Goal: Understand site structure: Understand site structure

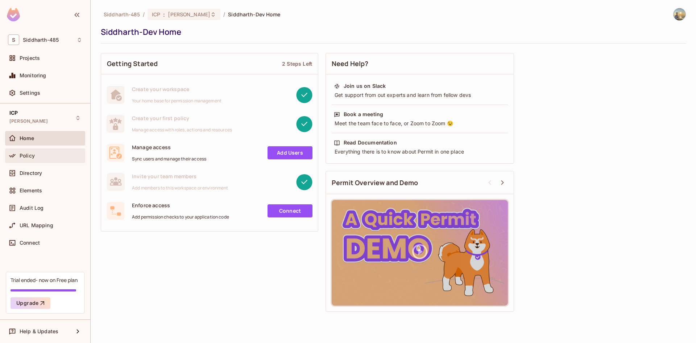
click at [45, 153] on div "Policy" at bounding box center [51, 156] width 63 height 6
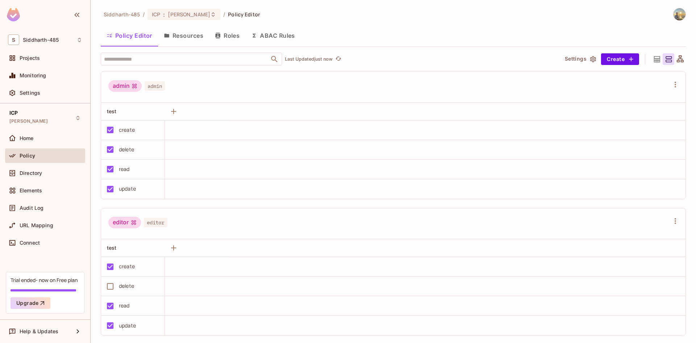
click at [220, 39] on button "Roles" at bounding box center [227, 35] width 36 height 18
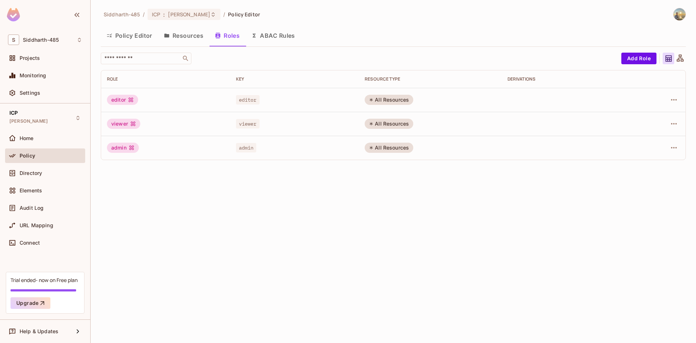
click at [272, 37] on button "ABAC Rules" at bounding box center [272, 35] width 55 height 18
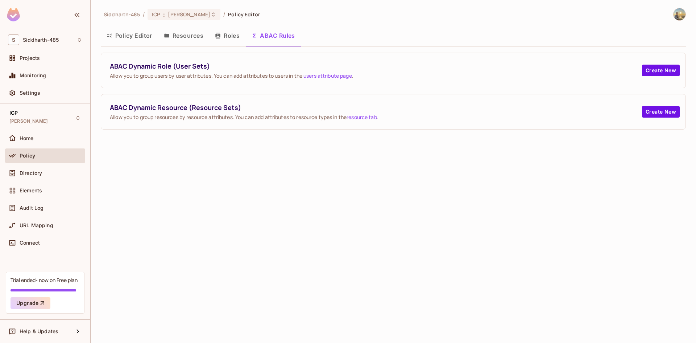
click at [202, 35] on button "Resources" at bounding box center [183, 35] width 51 height 18
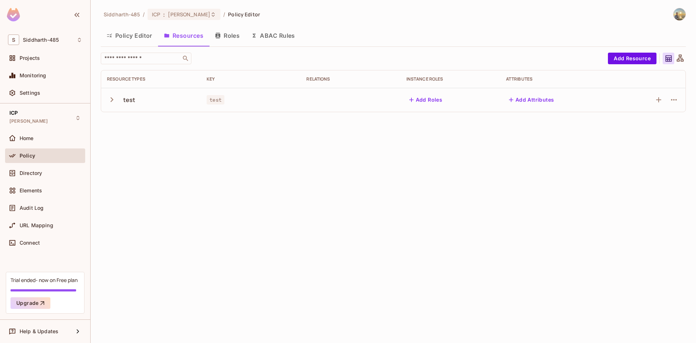
click at [113, 104] on icon "button" at bounding box center [112, 100] width 10 height 10
click at [524, 100] on button "Add Attributes" at bounding box center [531, 100] width 51 height 12
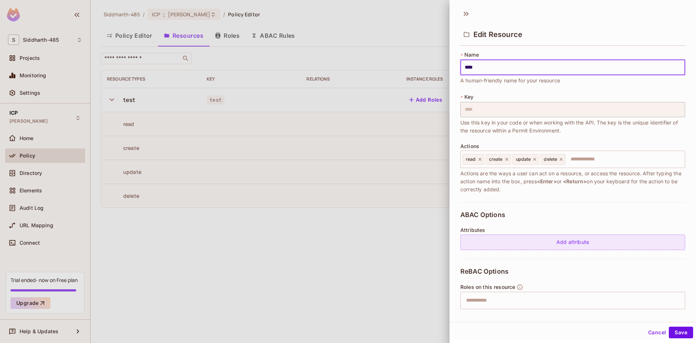
click at [505, 238] on div "Add attribute" at bounding box center [572, 242] width 225 height 16
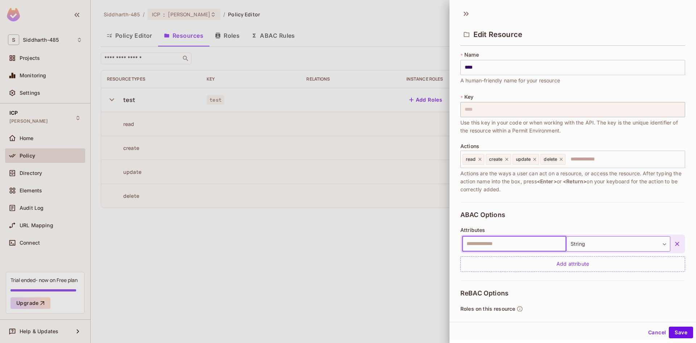
click at [607, 239] on body "S Siddharth-485 Projects Monitoring Settings ICP Siddharth-Dev Home Policy Dire…" at bounding box center [348, 171] width 696 height 343
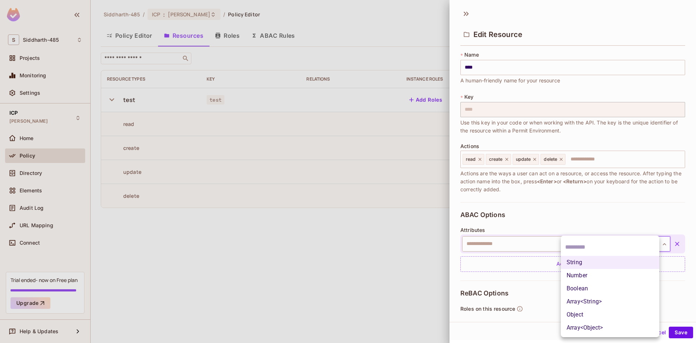
click at [586, 313] on li "Object" at bounding box center [610, 314] width 99 height 13
type input "******"
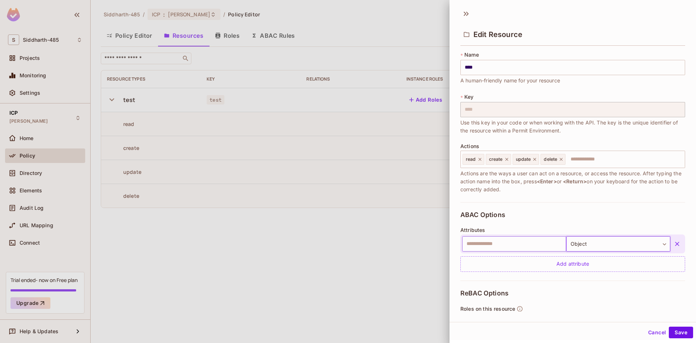
click at [529, 246] on input "text" at bounding box center [514, 243] width 104 height 15
type input "****"
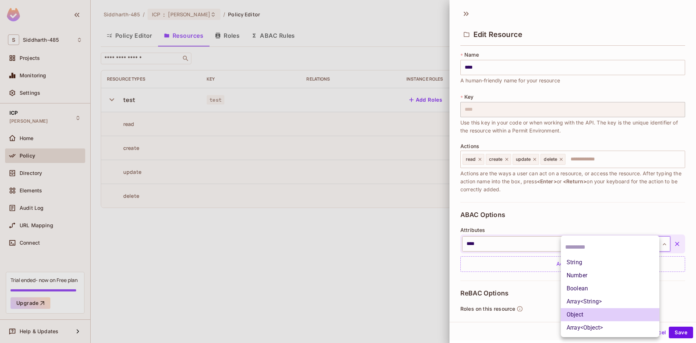
click at [600, 240] on body "S Siddharth-485 Projects Monitoring Settings ICP Siddharth-Dev Home Policy Dire…" at bounding box center [348, 171] width 696 height 343
click at [527, 289] on div at bounding box center [348, 171] width 696 height 343
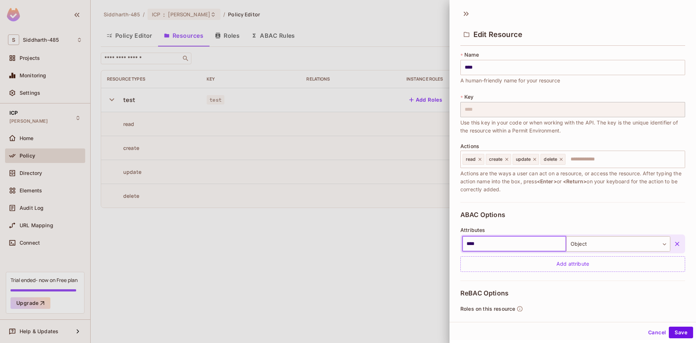
click at [504, 244] on input "****" at bounding box center [514, 243] width 104 height 15
click at [508, 257] on div "Add attribute" at bounding box center [572, 264] width 225 height 16
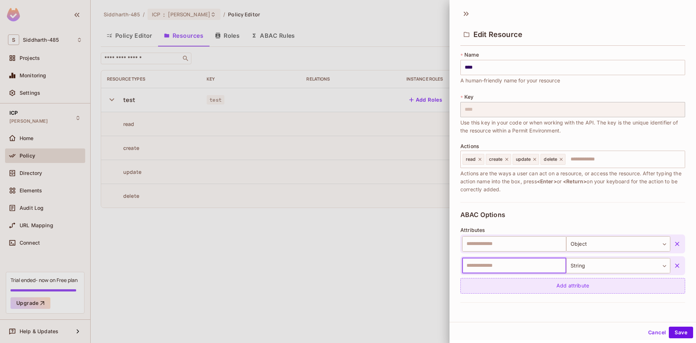
click at [507, 282] on div "Add attribute" at bounding box center [572, 286] width 225 height 16
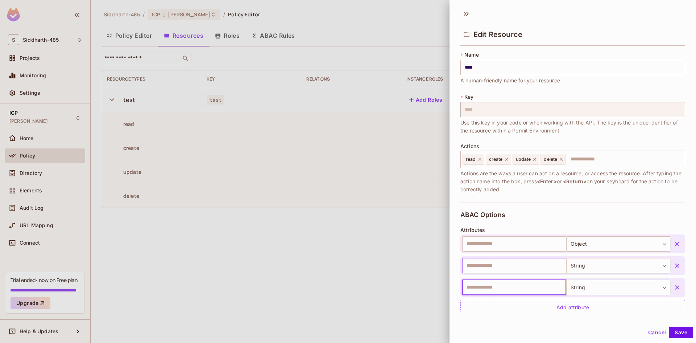
click at [511, 267] on input "text" at bounding box center [514, 265] width 104 height 15
click at [507, 245] on input "text" at bounding box center [514, 243] width 104 height 15
click at [472, 269] on input "text" at bounding box center [514, 265] width 104 height 15
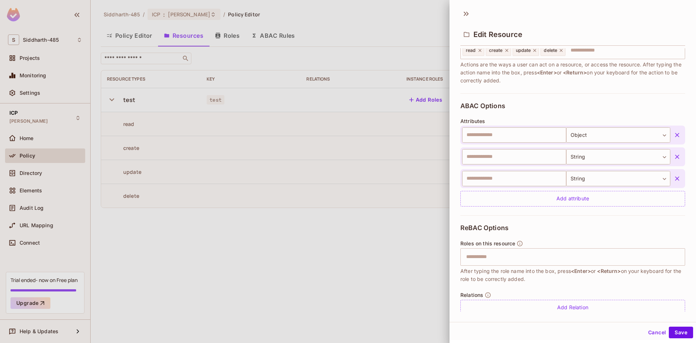
click at [576, 234] on div "ReBAC Options Roles on this resource ​ After typing the role name into the box,…" at bounding box center [572, 269] width 225 height 109
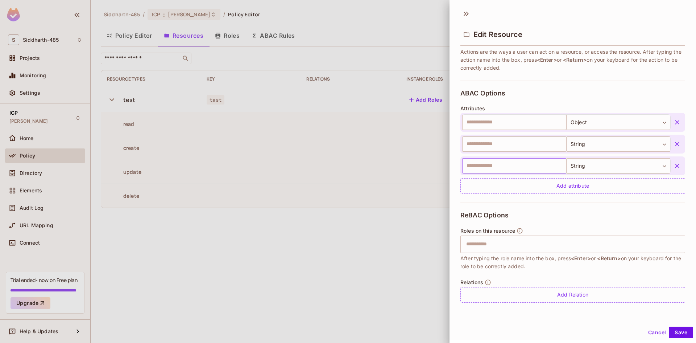
scroll to position [0, 0]
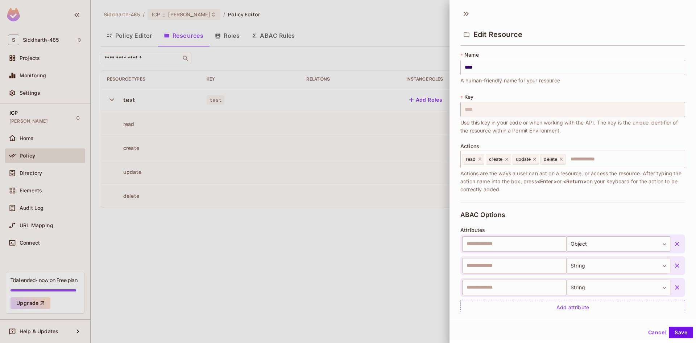
click at [653, 336] on button "Cancel" at bounding box center [657, 332] width 24 height 12
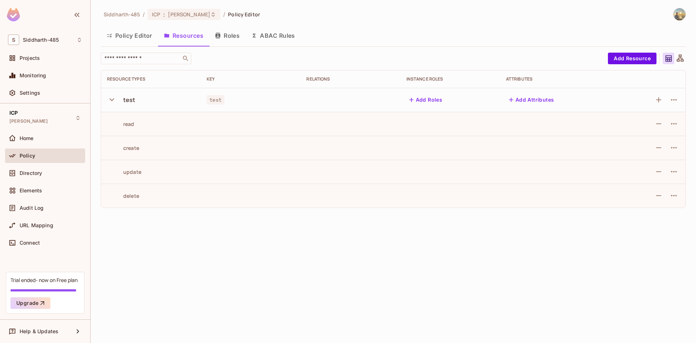
click at [492, 245] on div "Siddharth-485 / ICP : Siddharth-Dev / Policy Editor Policy Editor Resources Rol…" at bounding box center [394, 171] width 606 height 343
click at [233, 36] on button "Roles" at bounding box center [227, 35] width 36 height 18
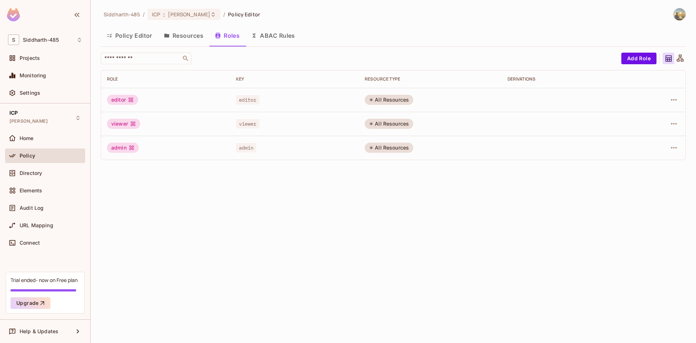
click at [147, 38] on button "Policy Editor" at bounding box center [129, 35] width 57 height 18
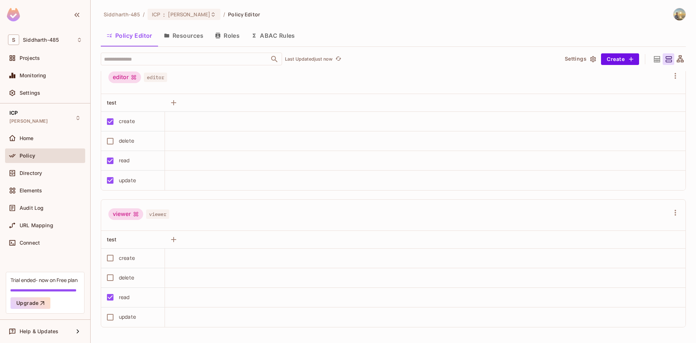
scroll to position [0, 0]
click at [50, 181] on div "Directory" at bounding box center [45, 174] width 80 height 17
click at [50, 178] on div "Directory" at bounding box center [45, 173] width 80 height 15
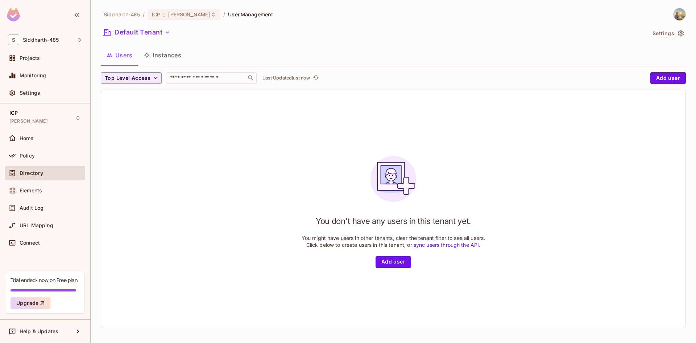
click at [169, 57] on button "Instances" at bounding box center [162, 55] width 49 height 18
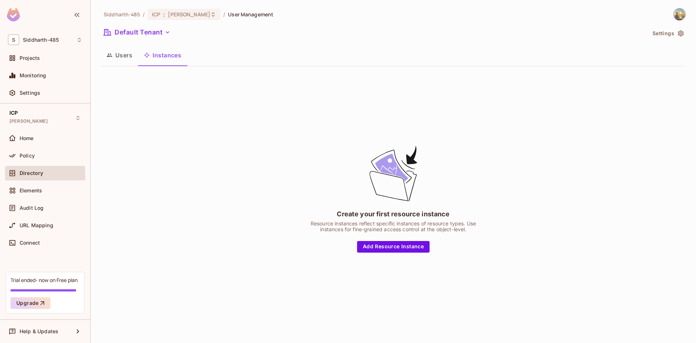
click at [49, 199] on div "Elements" at bounding box center [45, 191] width 80 height 17
click at [49, 197] on div "Elements" at bounding box center [45, 190] width 80 height 15
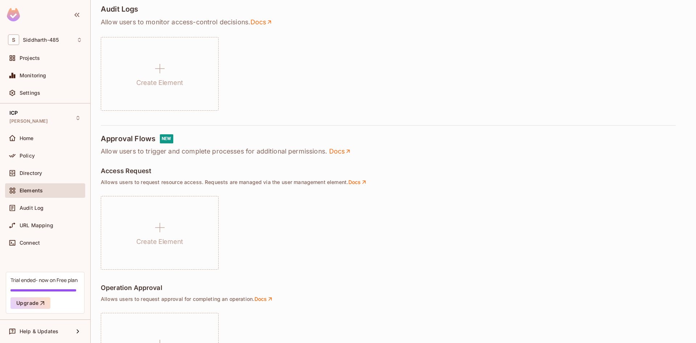
scroll to position [363, 0]
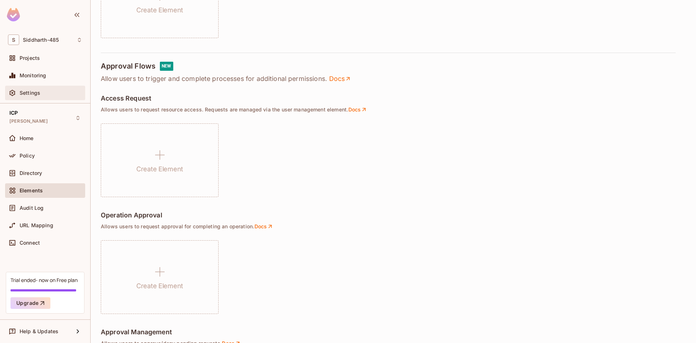
click at [48, 97] on div "Settings" at bounding box center [45, 92] width 74 height 9
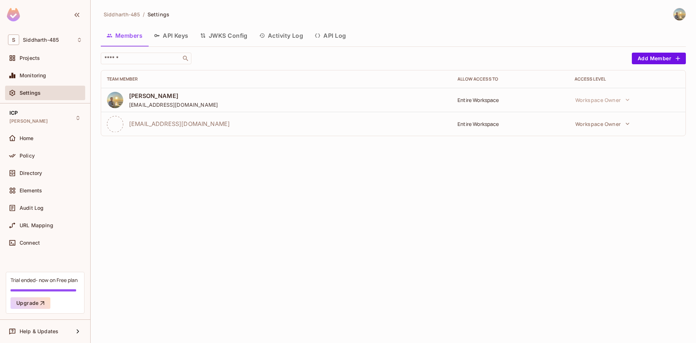
click at [233, 32] on button "JWKS Config" at bounding box center [223, 35] width 59 height 18
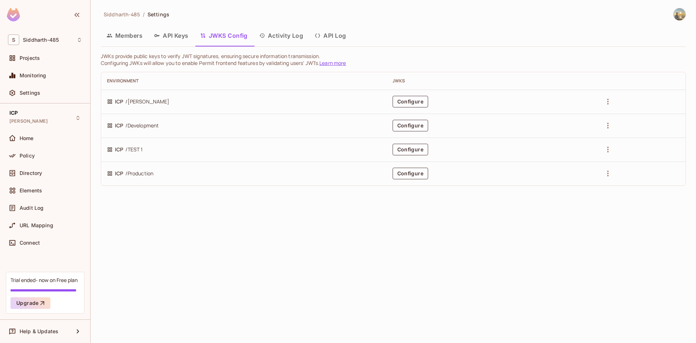
click at [270, 38] on button "Activity Log" at bounding box center [281, 35] width 56 height 18
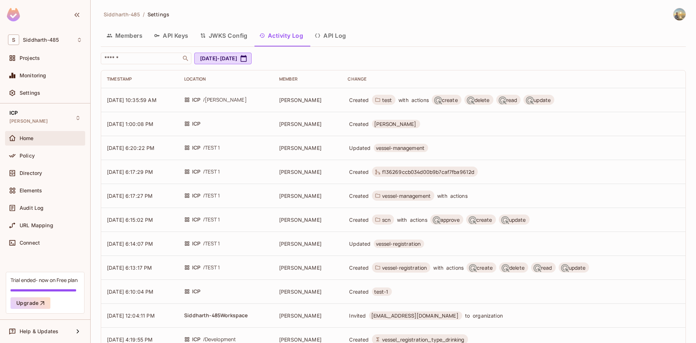
click at [60, 138] on div "Home" at bounding box center [51, 138] width 63 height 6
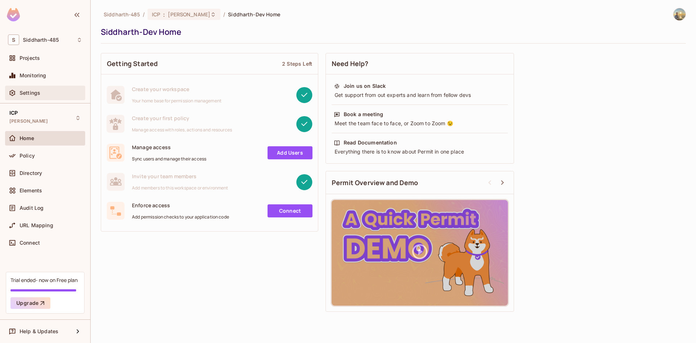
click at [36, 97] on div "Settings" at bounding box center [45, 92] width 74 height 9
